Goal: Task Accomplishment & Management: Use online tool/utility

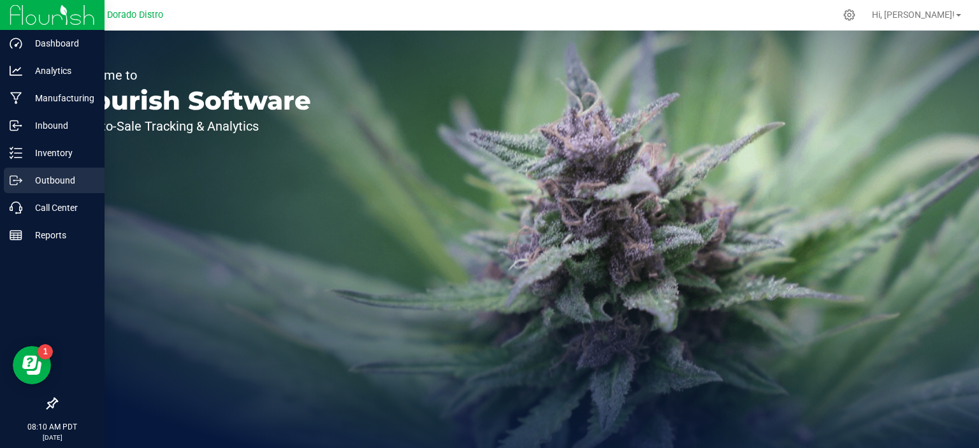
click at [12, 182] on icon at bounding box center [16, 180] width 13 height 13
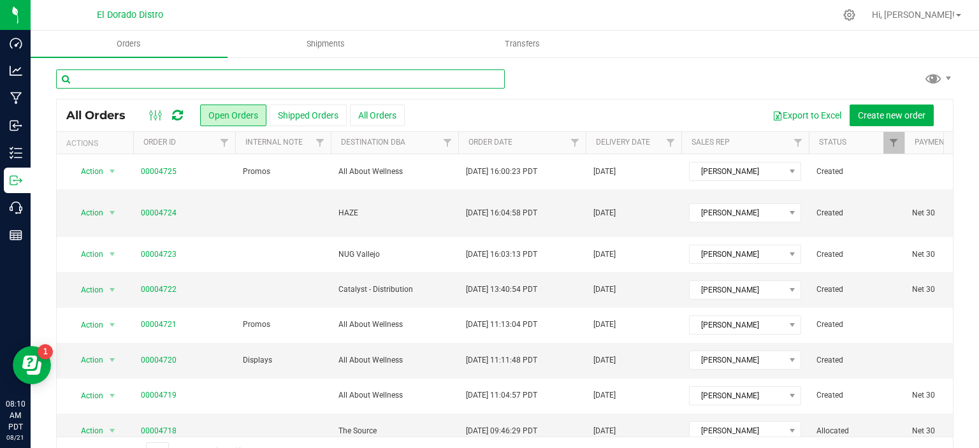
click at [285, 82] on input "text" at bounding box center [280, 78] width 449 height 19
click at [232, 76] on input "text" at bounding box center [280, 78] width 449 height 19
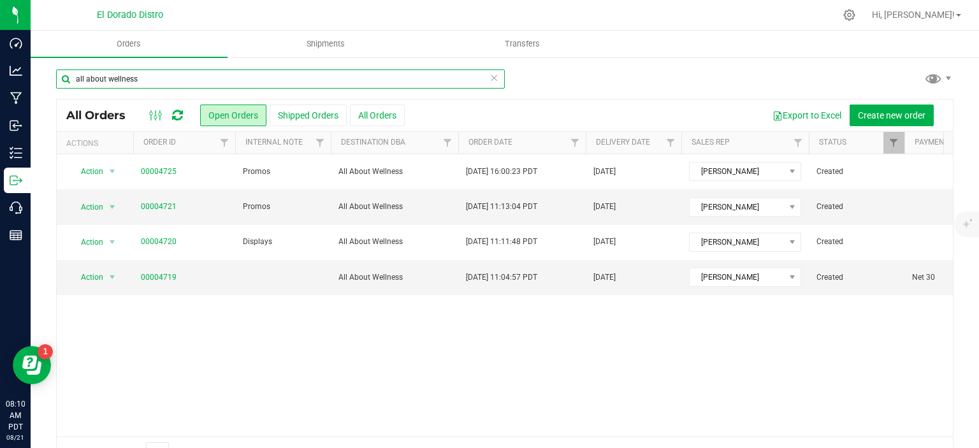
type input "all about wellness"
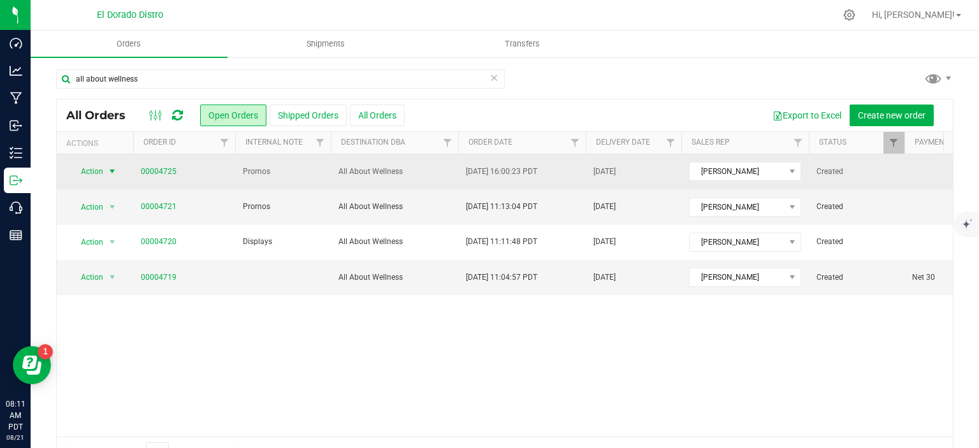
click at [114, 170] on span "select" at bounding box center [112, 171] width 10 height 10
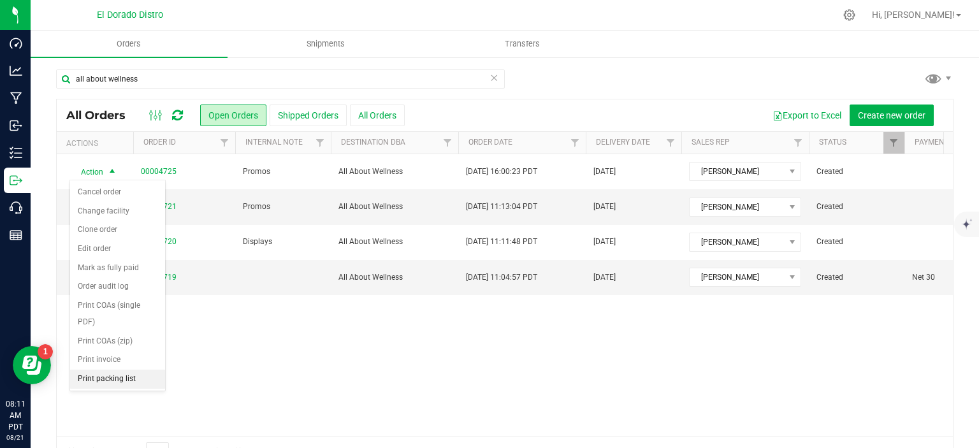
click at [132, 381] on li "Print packing list" at bounding box center [117, 379] width 95 height 19
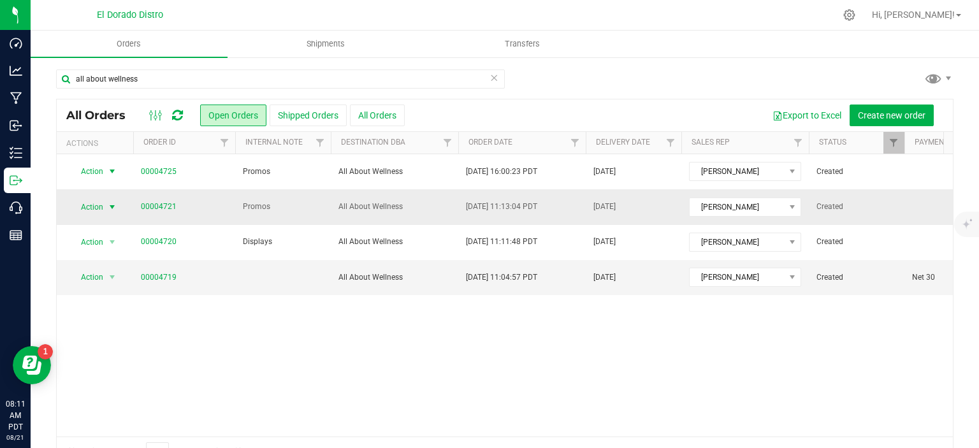
click at [107, 205] on span "select" at bounding box center [112, 207] width 10 height 10
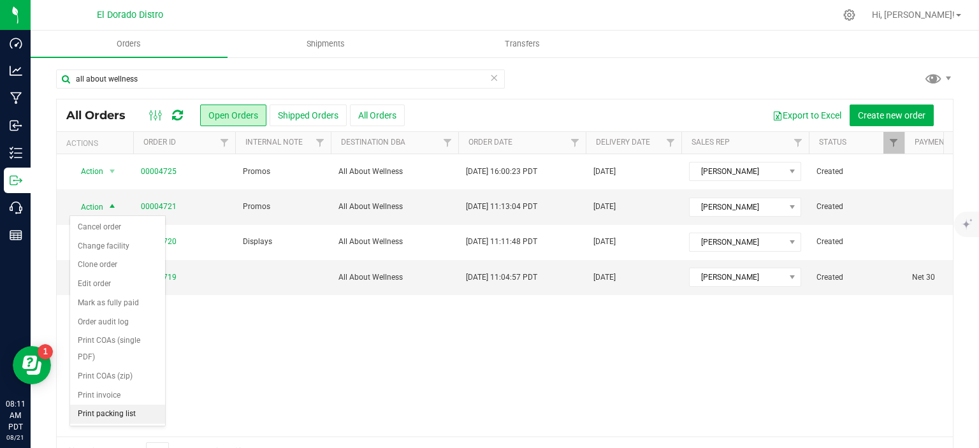
click at [125, 410] on li "Print packing list" at bounding box center [117, 414] width 95 height 19
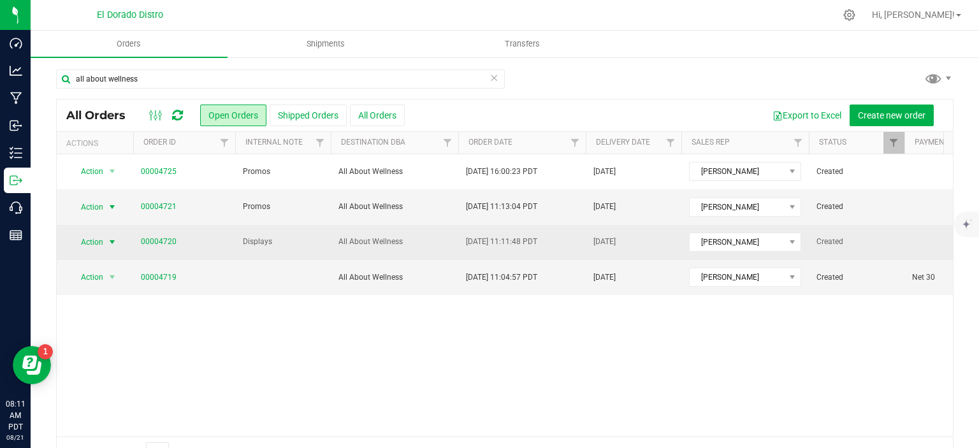
click at [118, 245] on span "select" at bounding box center [113, 242] width 16 height 18
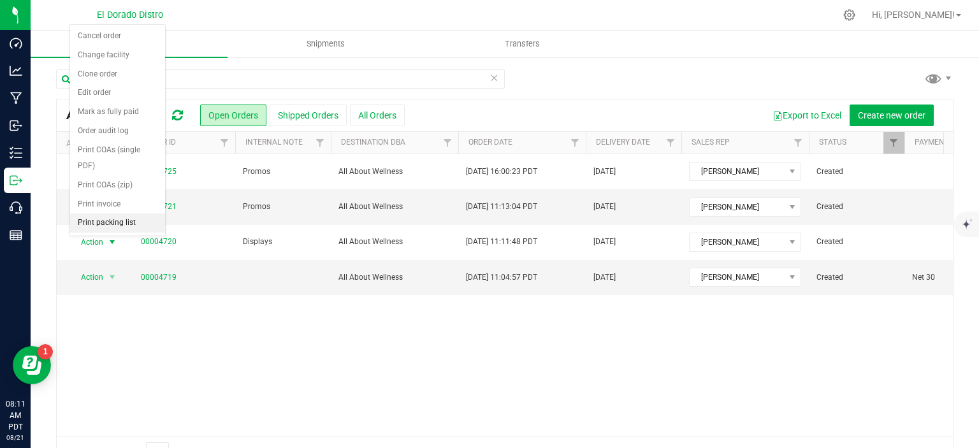
click at [114, 219] on li "Print packing list" at bounding box center [117, 223] width 95 height 19
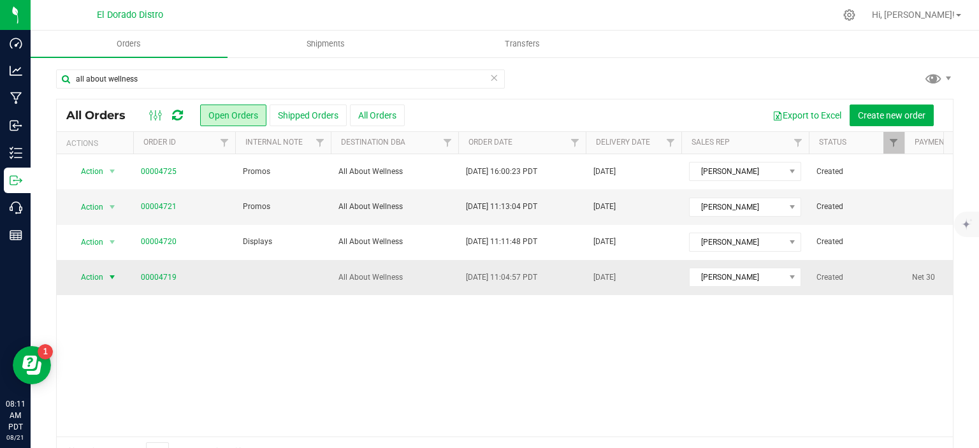
click at [115, 277] on span "select" at bounding box center [112, 277] width 10 height 10
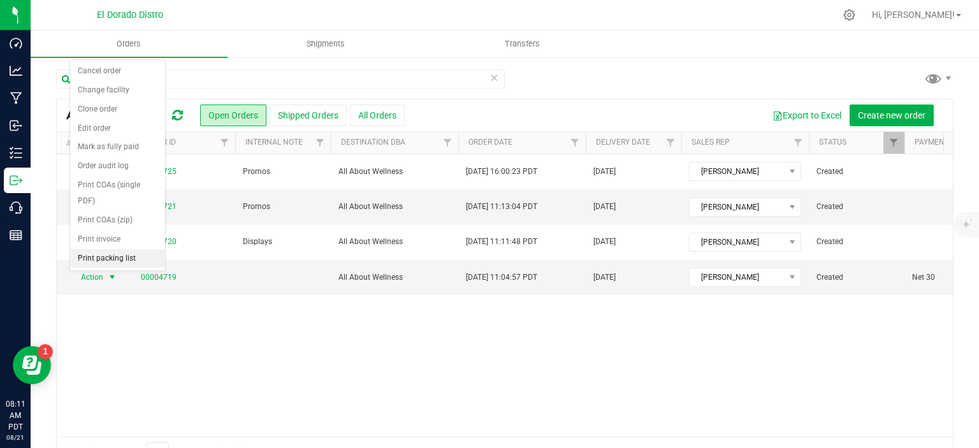
click at [119, 259] on li "Print packing list" at bounding box center [117, 258] width 95 height 19
